Goal: Transaction & Acquisition: Purchase product/service

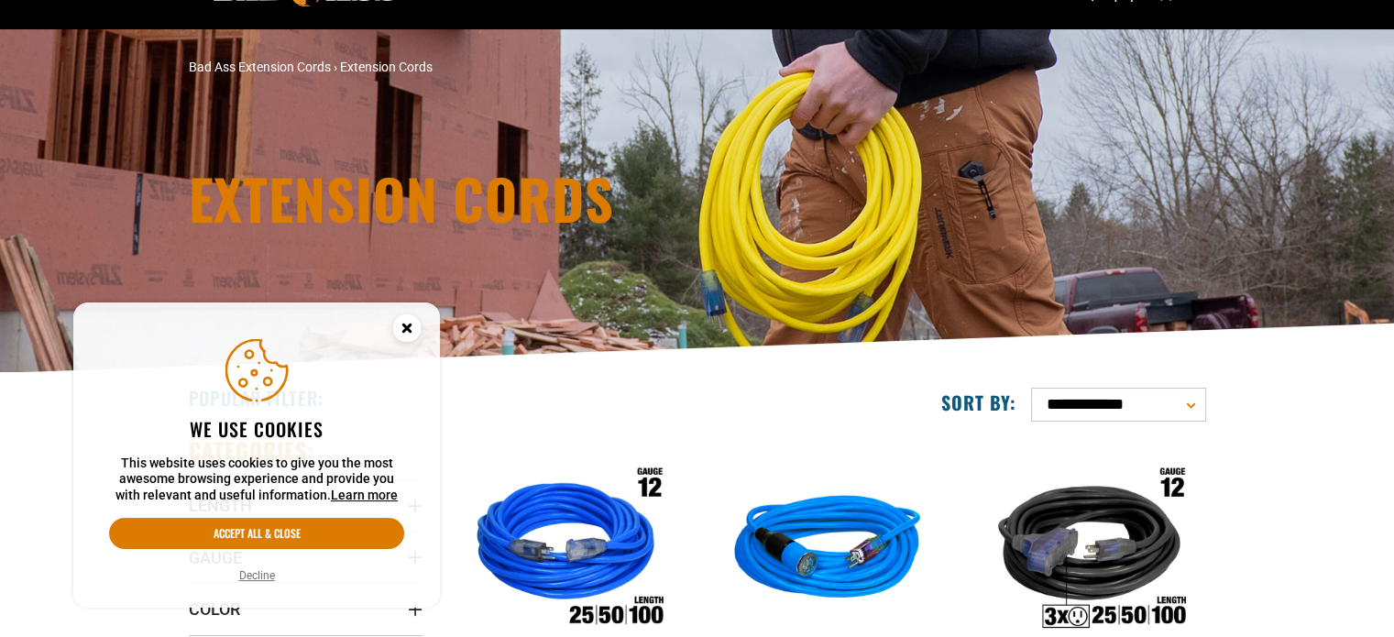
click at [406, 327] on icon "Cookie Consent" at bounding box center [406, 328] width 6 height 6
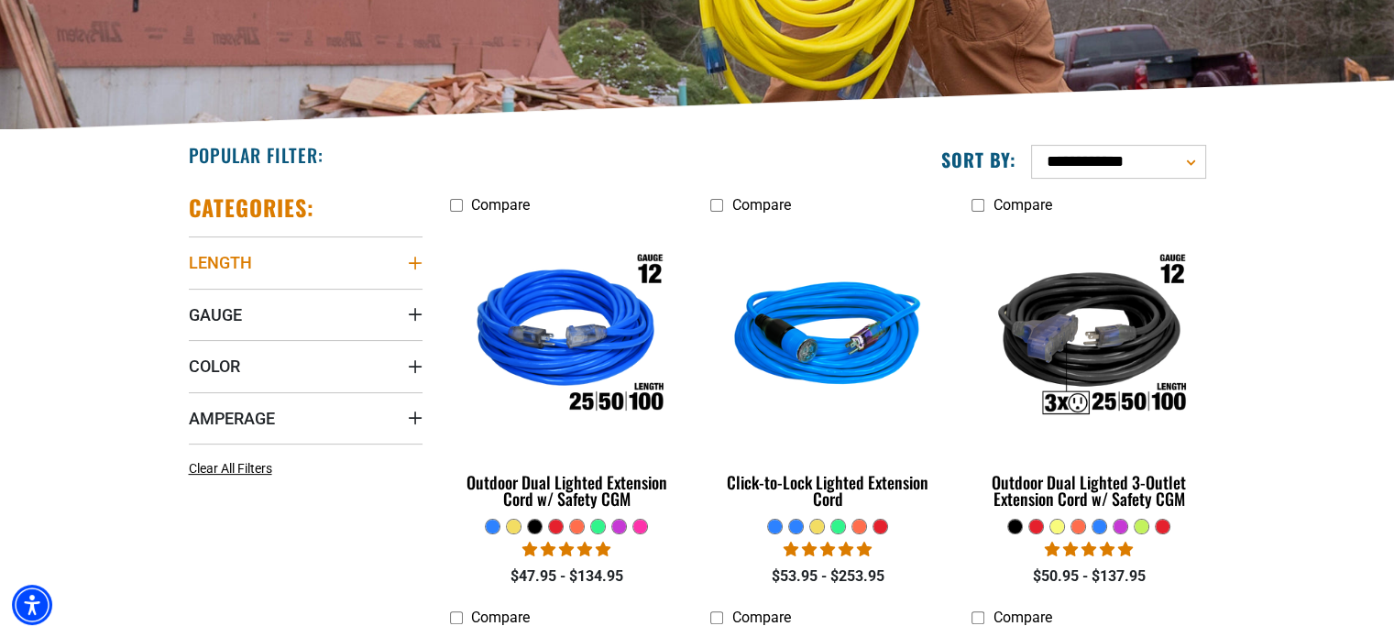
scroll to position [367, 0]
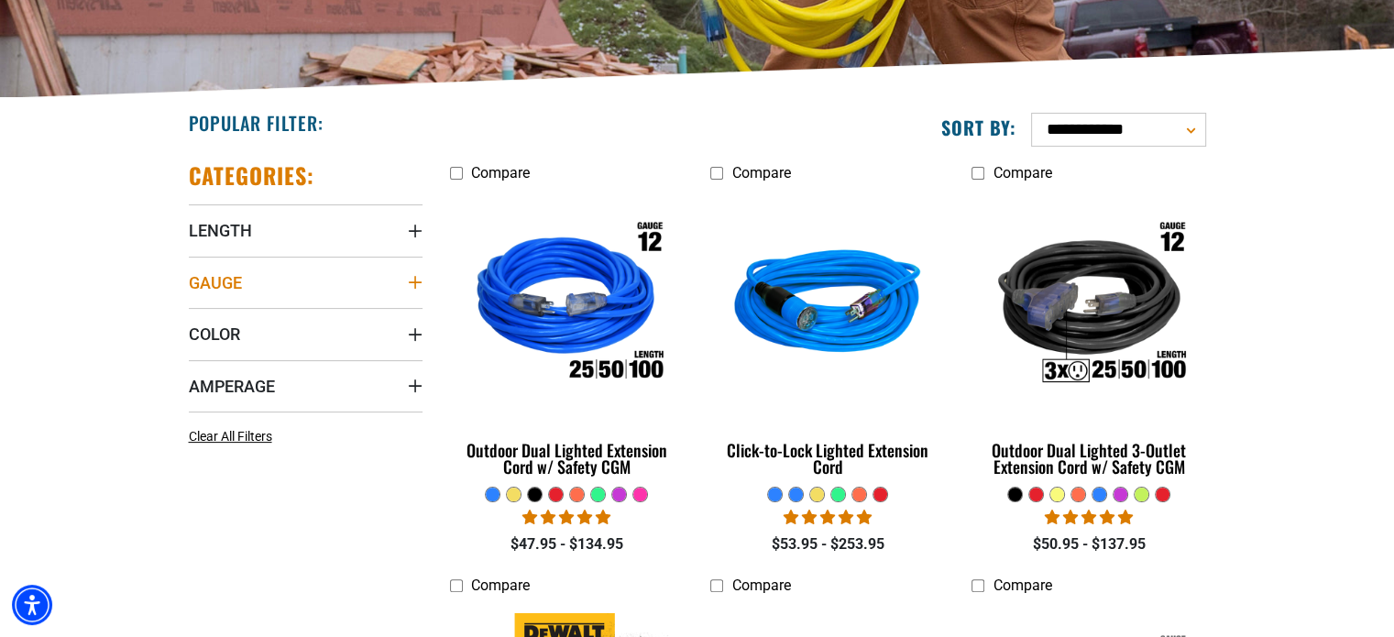
click at [385, 289] on summary "Gauge" at bounding box center [306, 282] width 234 height 51
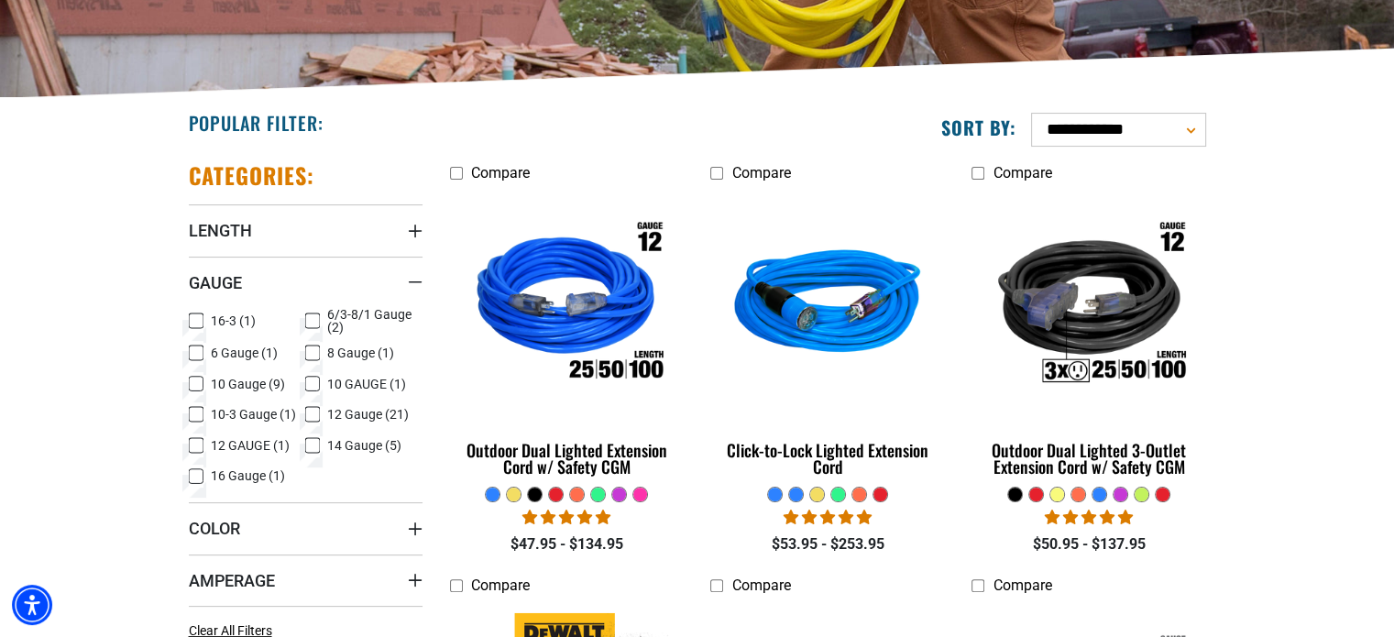
drag, startPoint x: 308, startPoint y: 347, endPoint x: 297, endPoint y: 352, distance: 11.9
click at [307, 347] on icon at bounding box center [312, 353] width 15 height 24
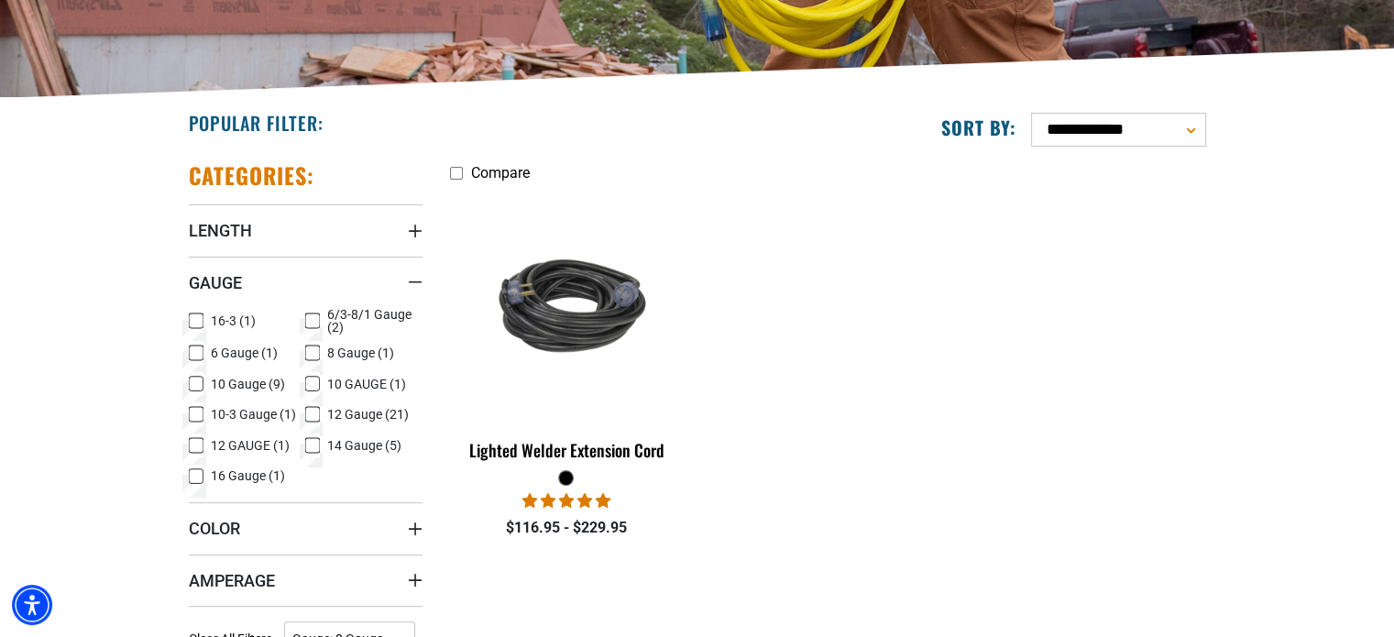
click at [195, 380] on icon at bounding box center [196, 384] width 15 height 24
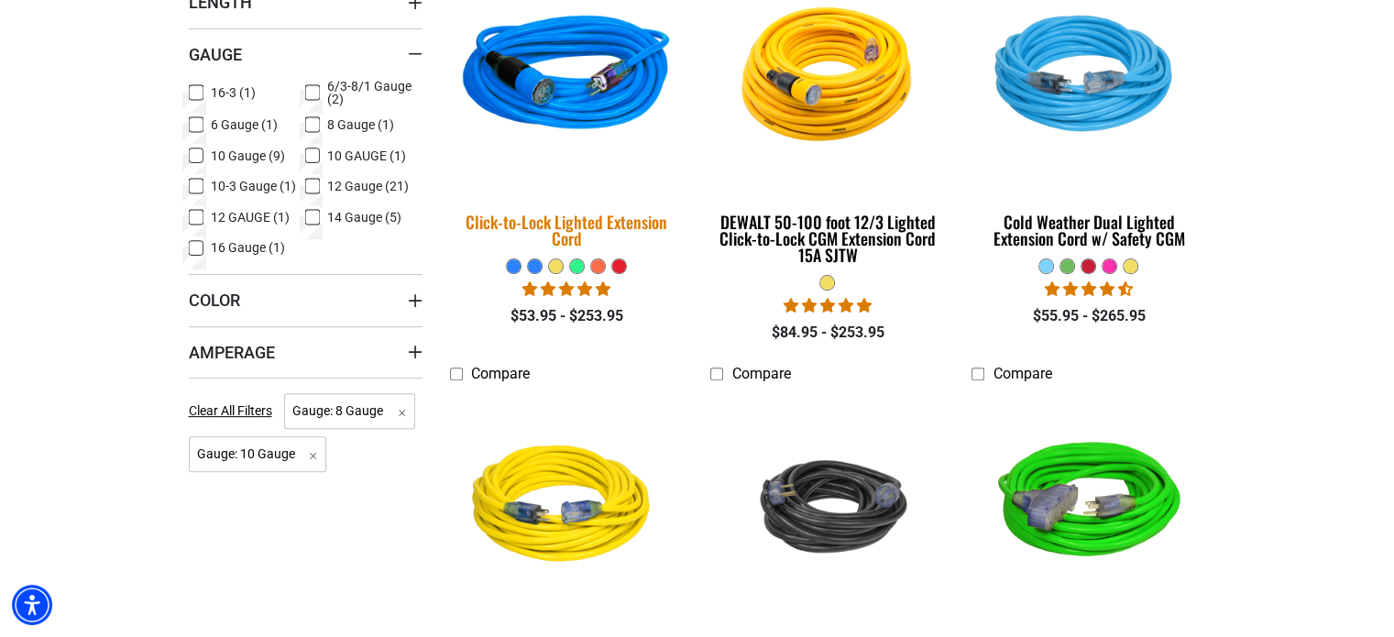
scroll to position [642, 0]
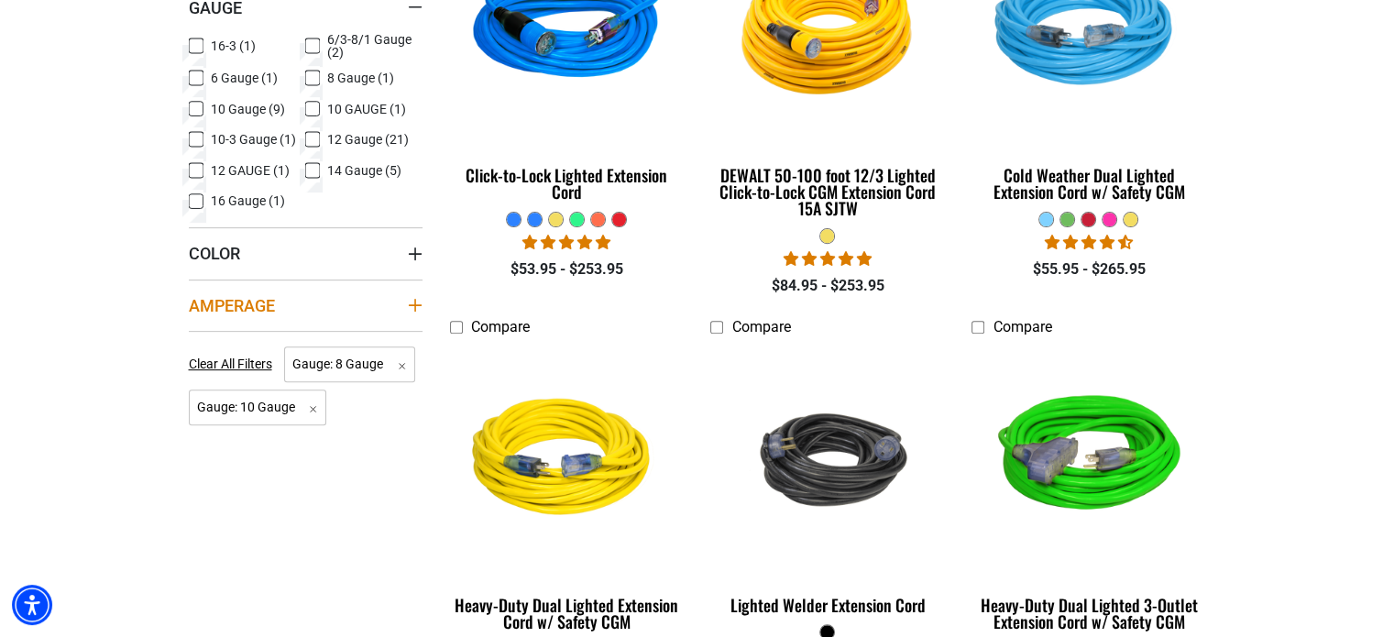
click at [405, 303] on summary "Amperage" at bounding box center [306, 305] width 234 height 51
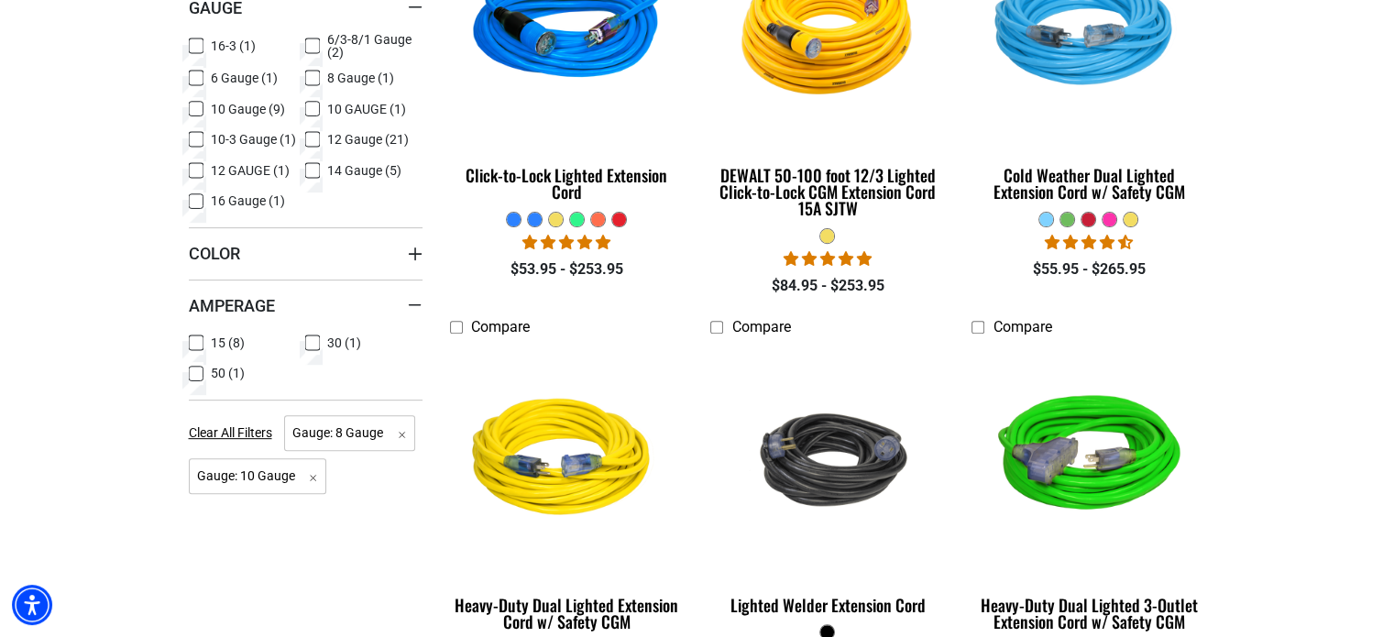
click at [310, 342] on icon at bounding box center [312, 343] width 15 height 24
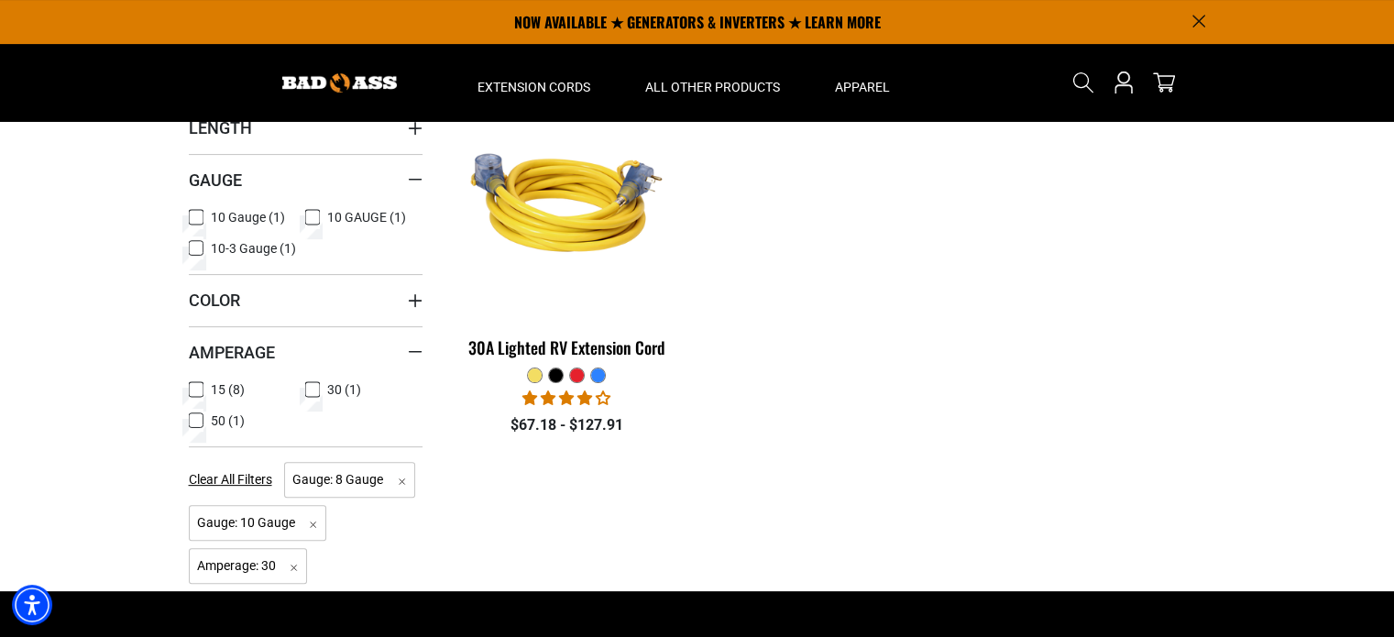
scroll to position [458, 0]
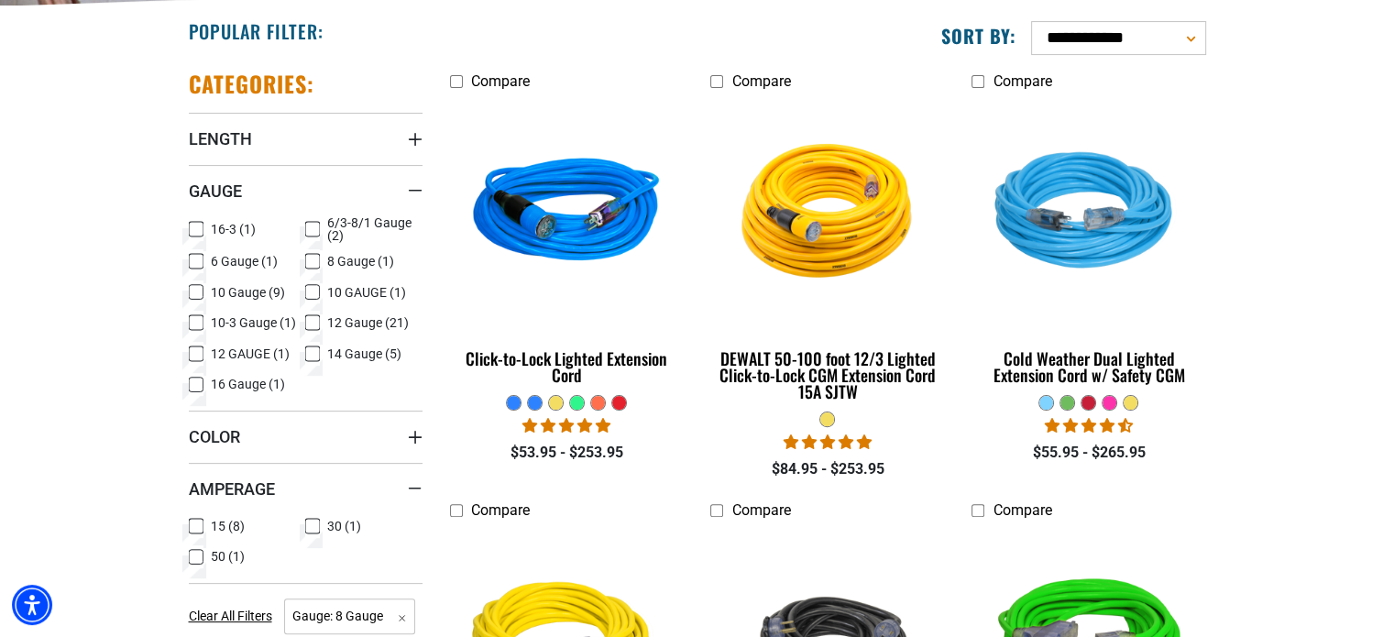
scroll to position [642, 0]
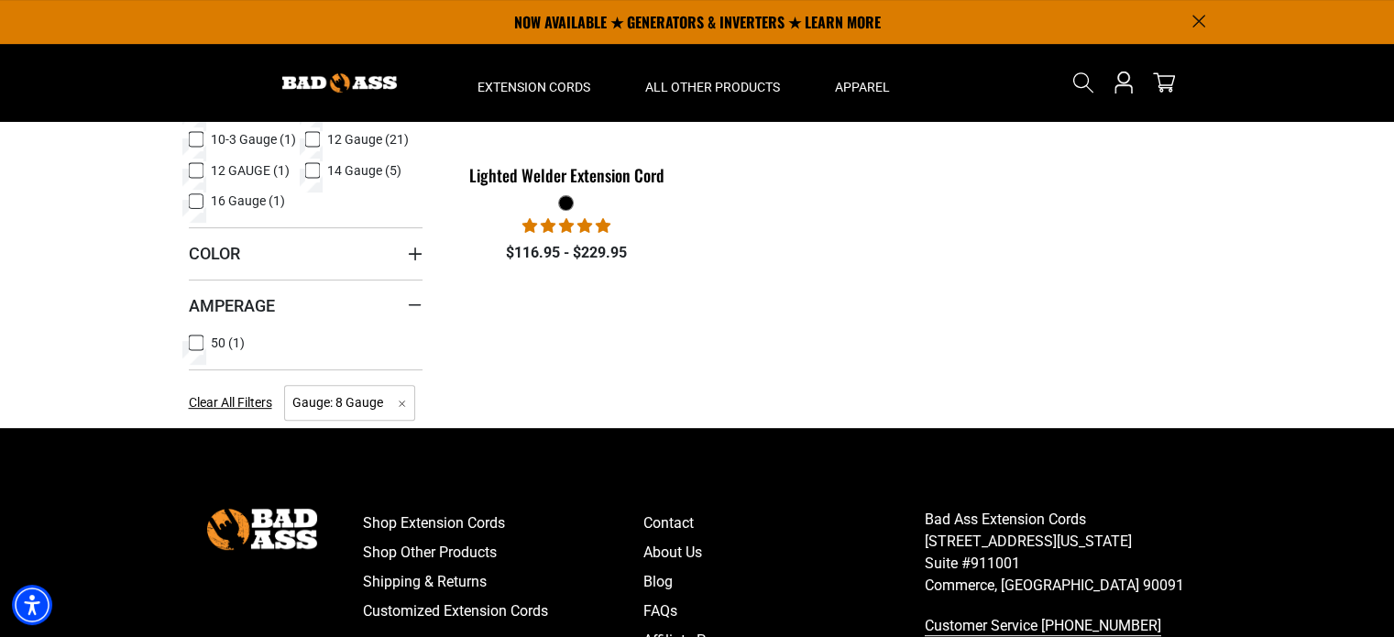
scroll to position [367, 0]
